Goal: Information Seeking & Learning: Learn about a topic

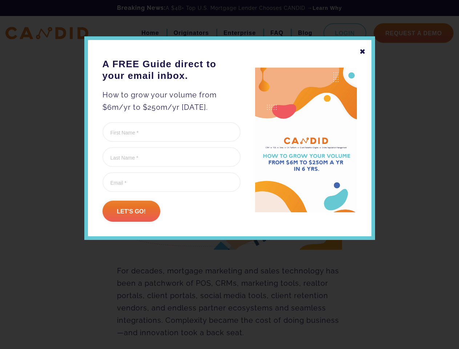
click at [229, 192] on form "Phone This field is for validation purposes and should be left unchanged. First…" at bounding box center [171, 172] width 138 height 100
click at [362, 52] on div "✖" at bounding box center [362, 51] width 7 height 12
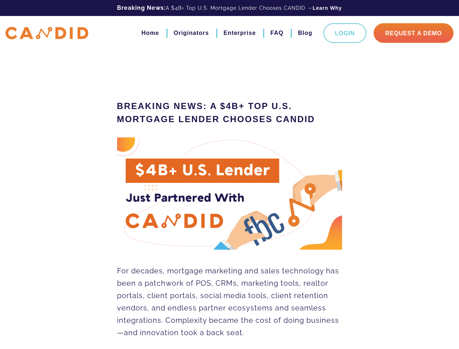
click at [131, 211] on img at bounding box center [229, 193] width 225 height 113
